Goal: Task Accomplishment & Management: Use online tool/utility

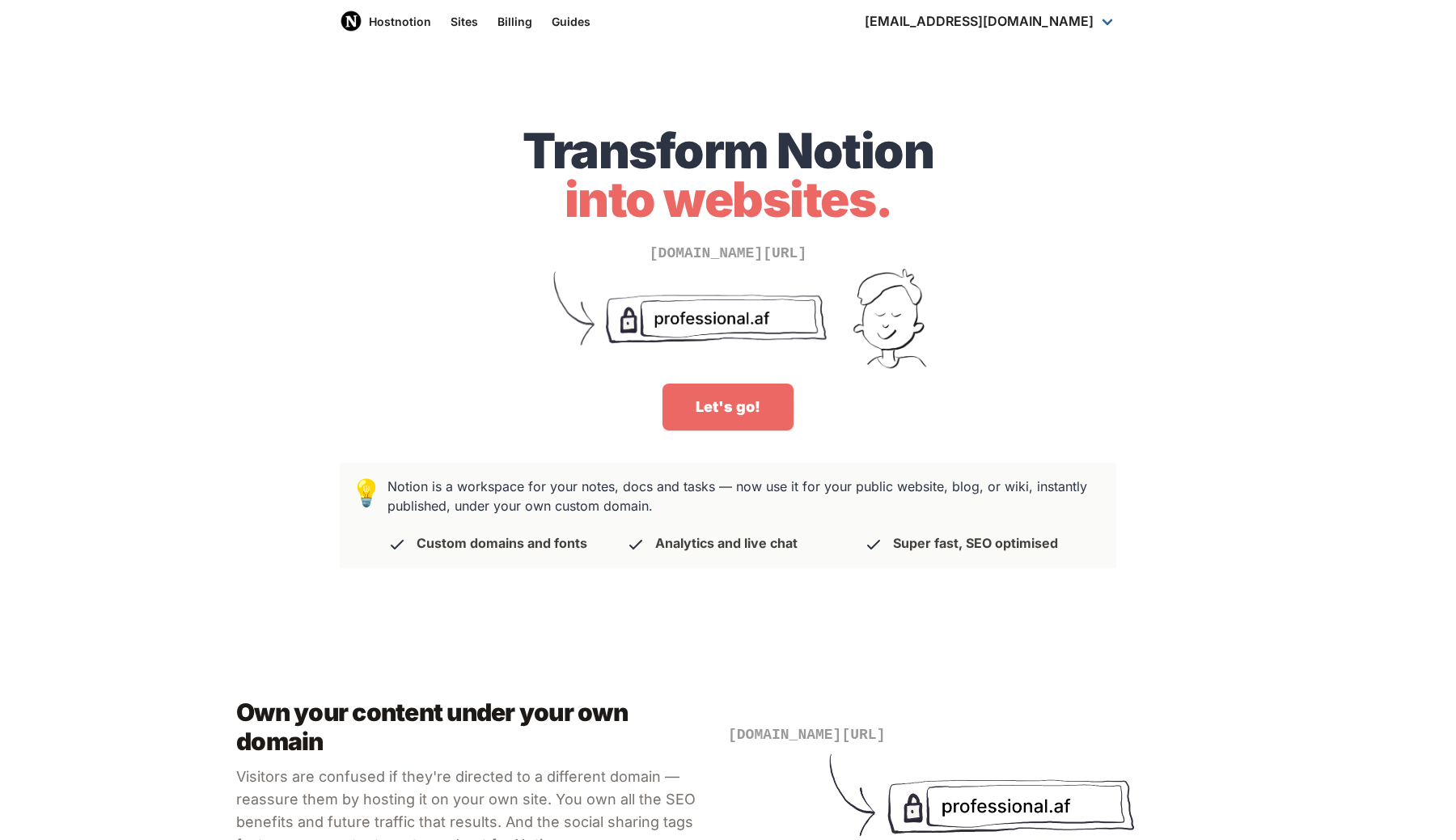
click at [733, 440] on div "Transform Notion into websites. [DOMAIN_NAME][URL] Let's go!" at bounding box center [728, 256] width 1456 height 389
click at [733, 398] on link "Let's go!" at bounding box center [727, 407] width 131 height 47
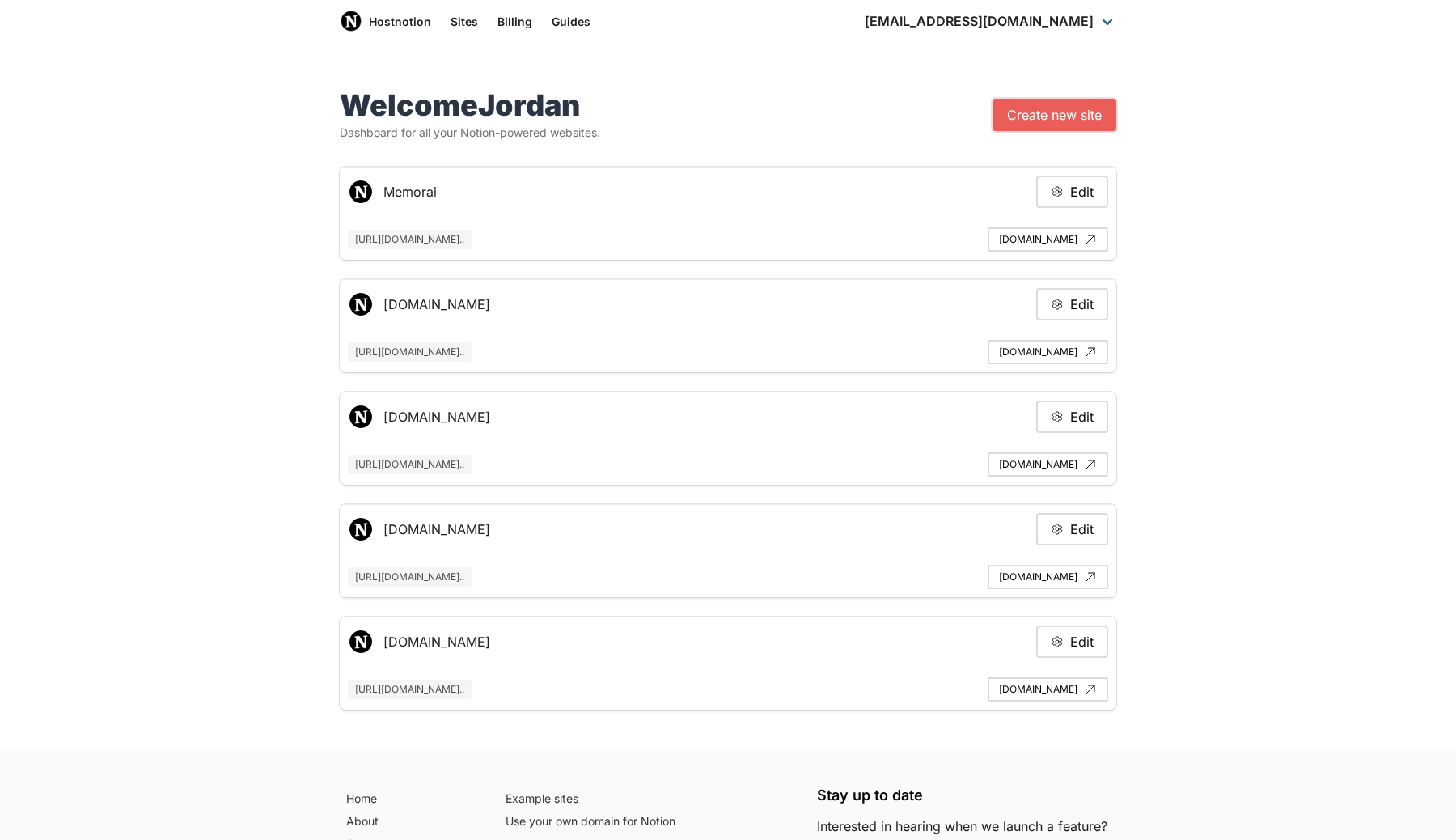
click at [1092, 113] on link "Create new site" at bounding box center [1054, 114] width 123 height 33
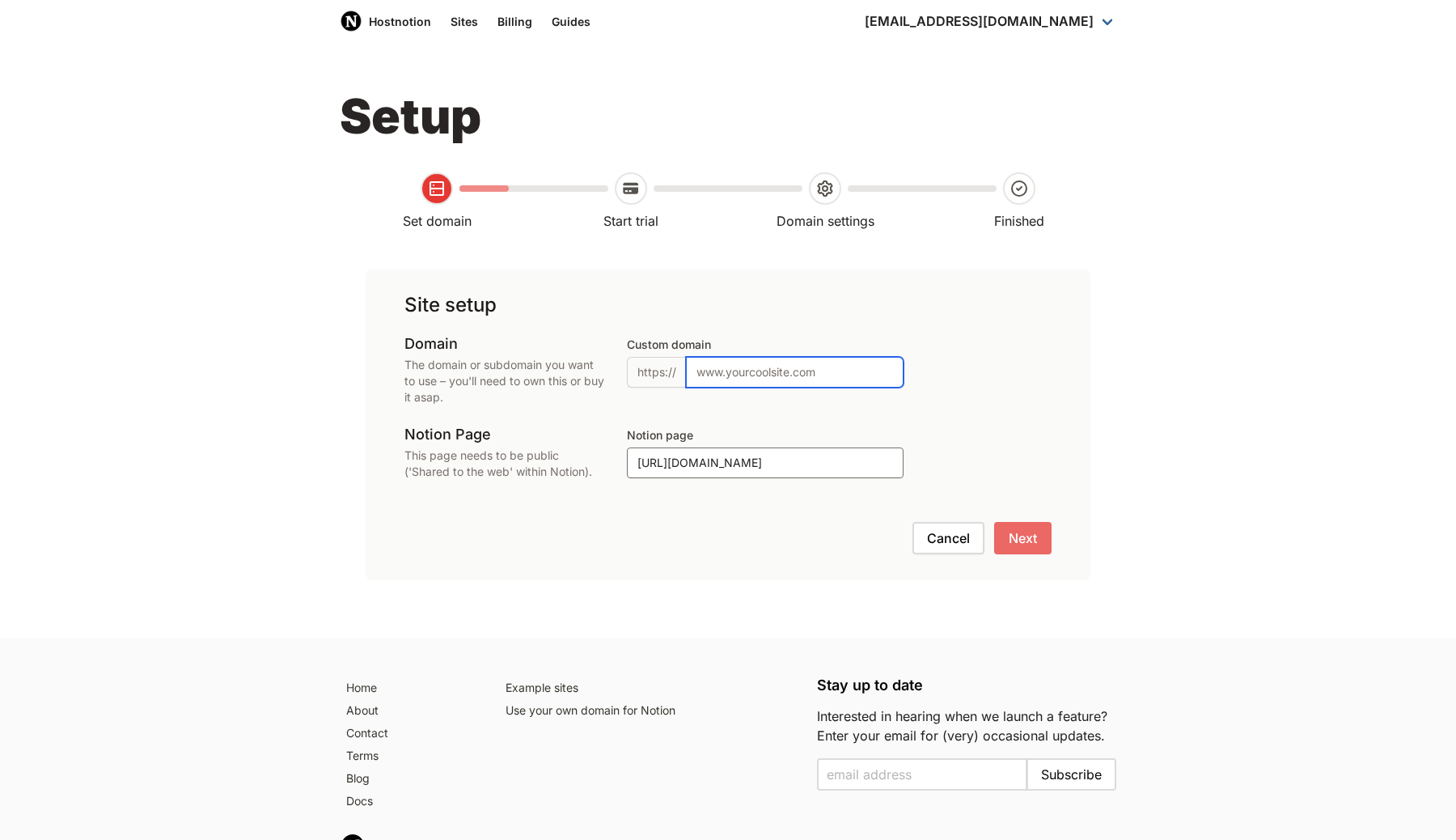
click at [741, 365] on input "Custom domain" at bounding box center [795, 372] width 218 height 31
type input "[DOMAIN_NAME]"
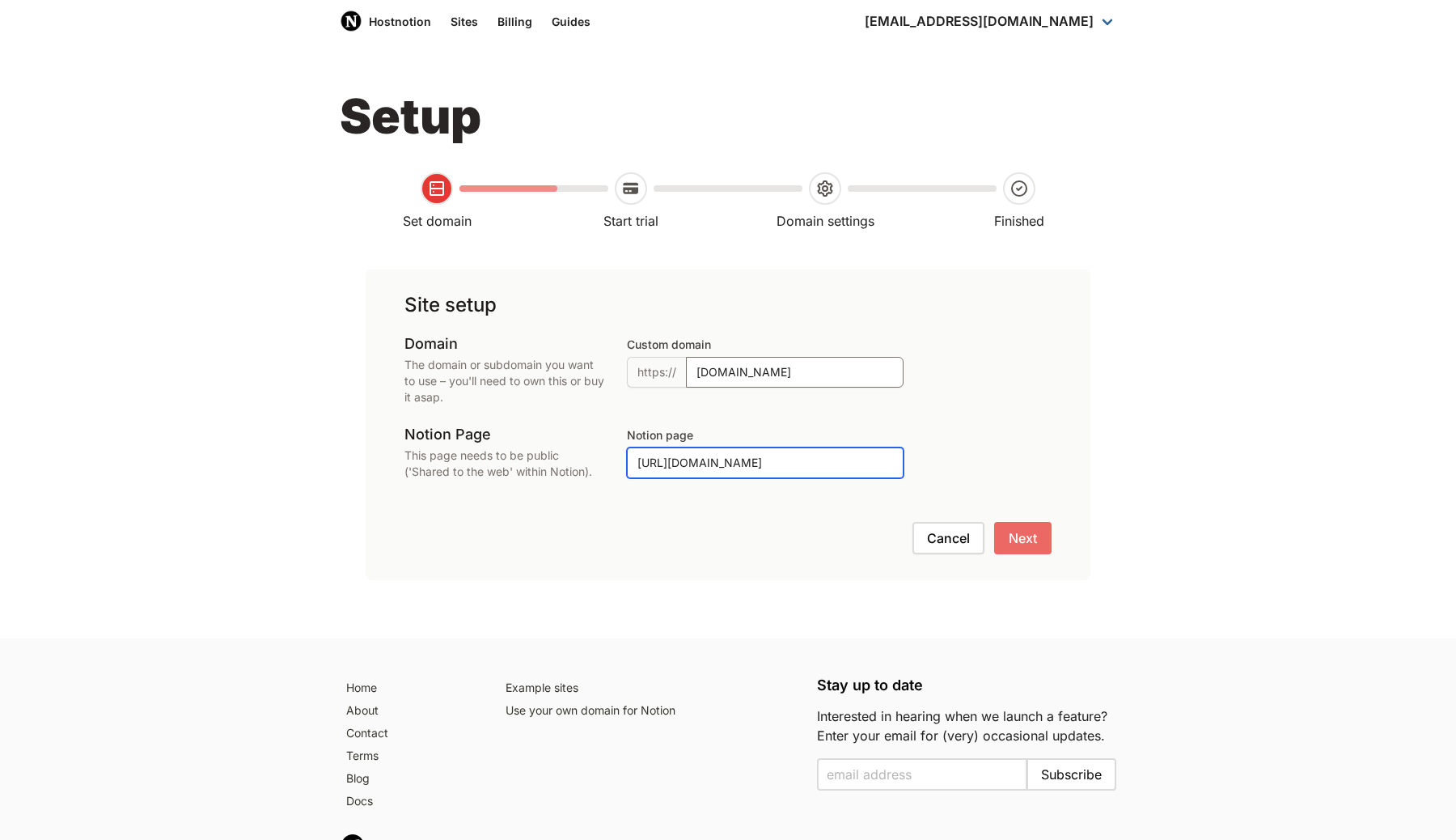
click at [742, 467] on input "[URL][DOMAIN_NAME]" at bounding box center [766, 462] width 277 height 31
click at [676, 451] on input "[URL][DOMAIN_NAME]" at bounding box center [766, 462] width 277 height 31
paste input "[DOMAIN_NAME]/Terms-of-Service-63efa13d43124a2ea88b3c1c0407ab05?source=copy_link"
type input "[URL][DOMAIN_NAME]"
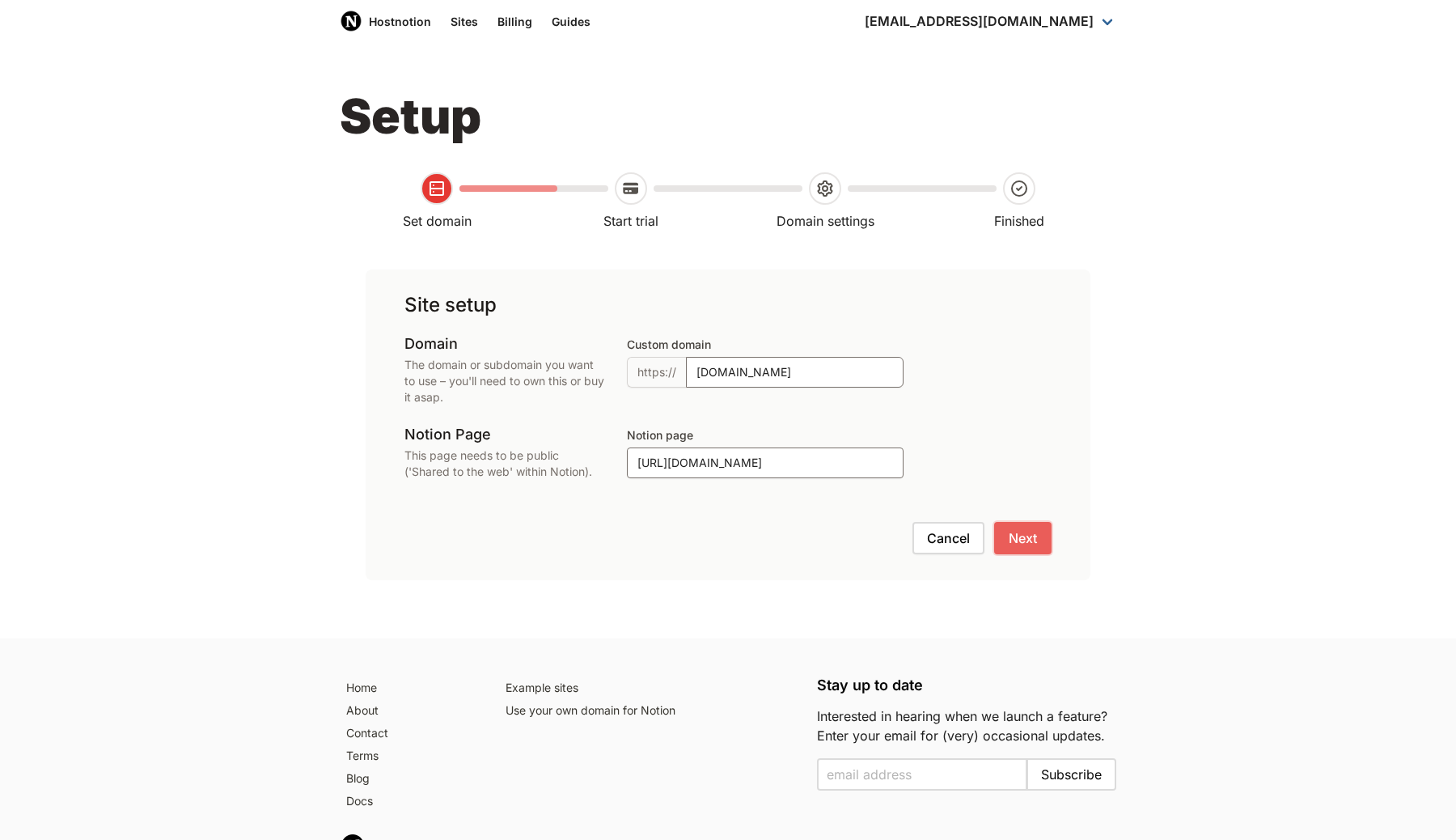
scroll to position [0, 0]
click at [1014, 534] on button "Next" at bounding box center [1022, 538] width 58 height 33
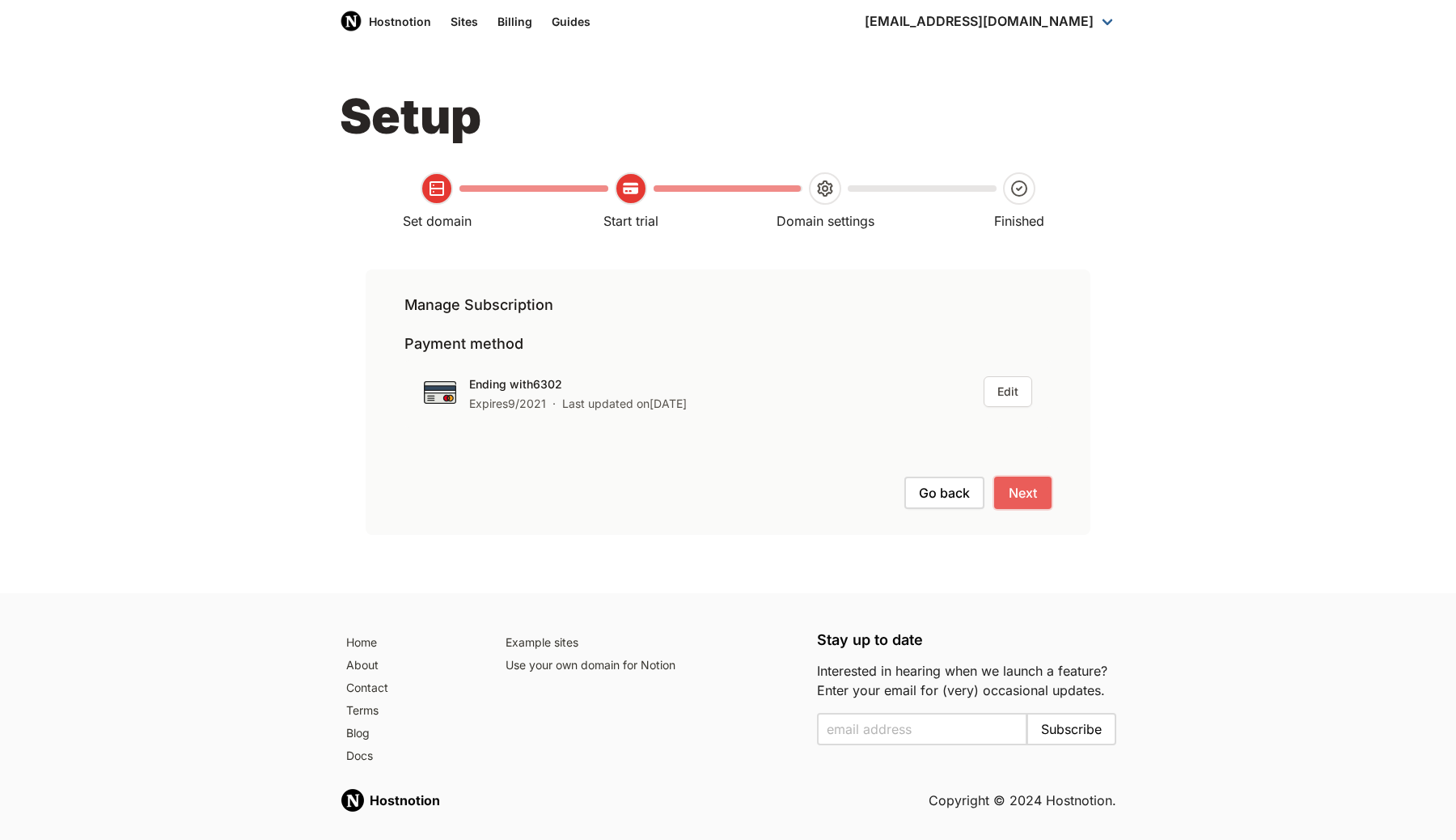
click at [1021, 497] on button "Next" at bounding box center [1022, 492] width 58 height 33
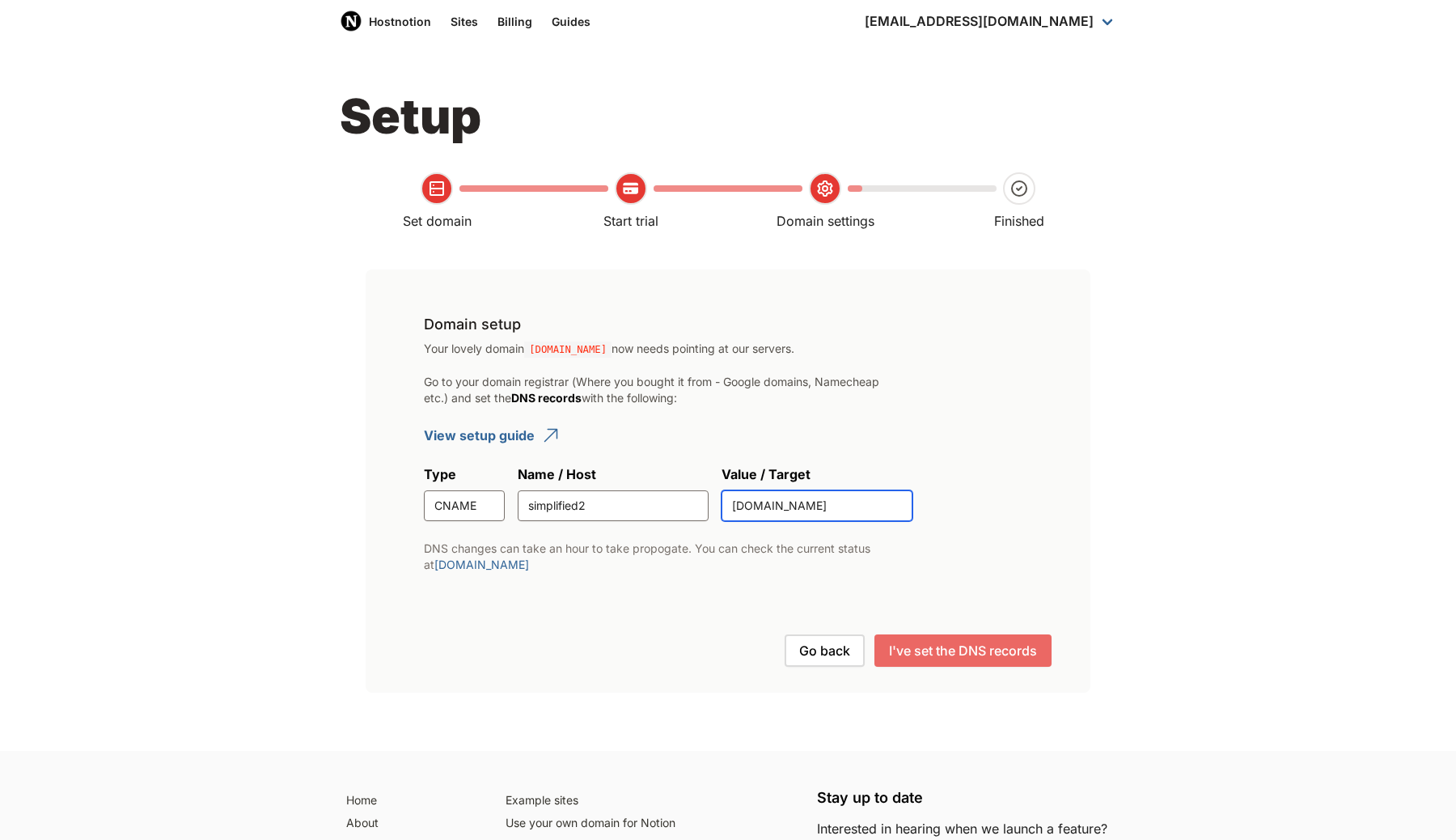
click at [820, 521] on input "[DOMAIN_NAME]" at bounding box center [816, 506] width 191 height 31
